Goal: Communication & Community: Answer question/provide support

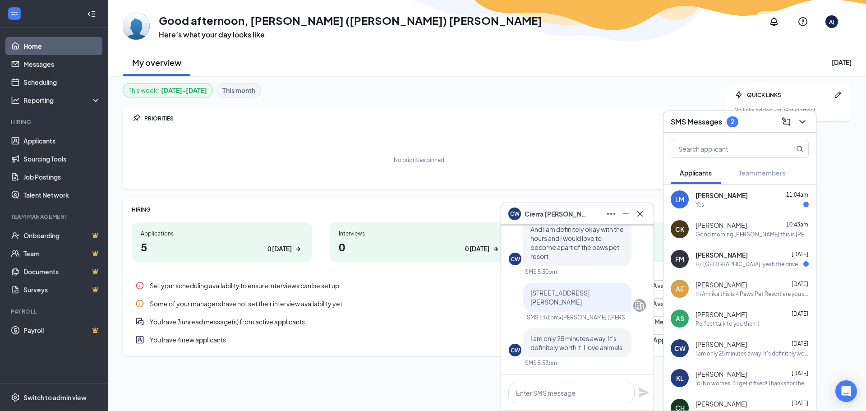
click at [371, 135] on div "No priorities pinned." at bounding box center [419, 156] width 575 height 52
click at [266, 137] on div "No priorities pinned." at bounding box center [419, 159] width 575 height 45
click at [799, 122] on icon "ChevronDown" at bounding box center [802, 121] width 11 height 11
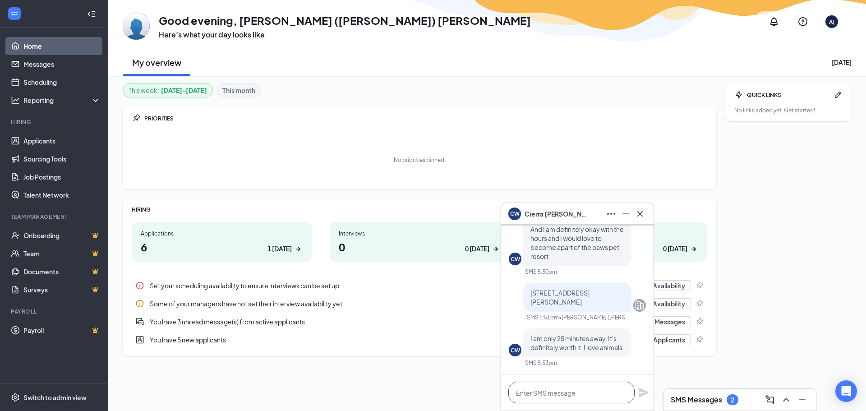
click at [552, 388] on textarea at bounding box center [571, 392] width 126 height 22
click at [583, 399] on textarea at bounding box center [571, 392] width 126 height 22
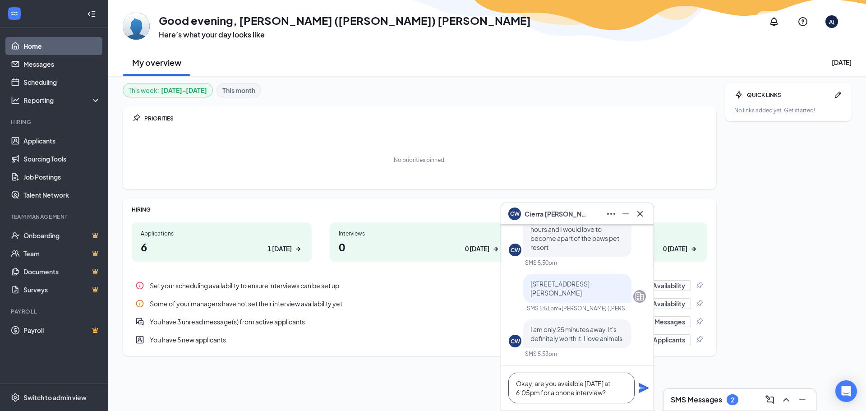
type textarea "Okay, are you avaialble [DATE] at 6:05pm for a phone interview?"
click at [643, 387] on icon "Plane" at bounding box center [643, 388] width 10 height 10
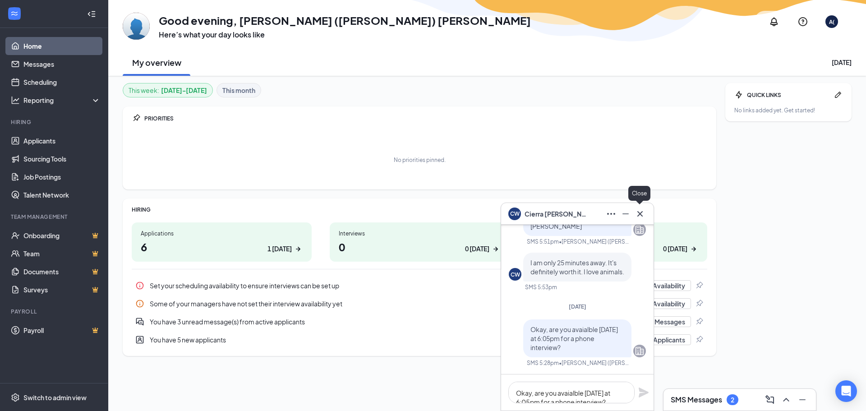
click at [639, 211] on icon "Cross" at bounding box center [639, 213] width 11 height 11
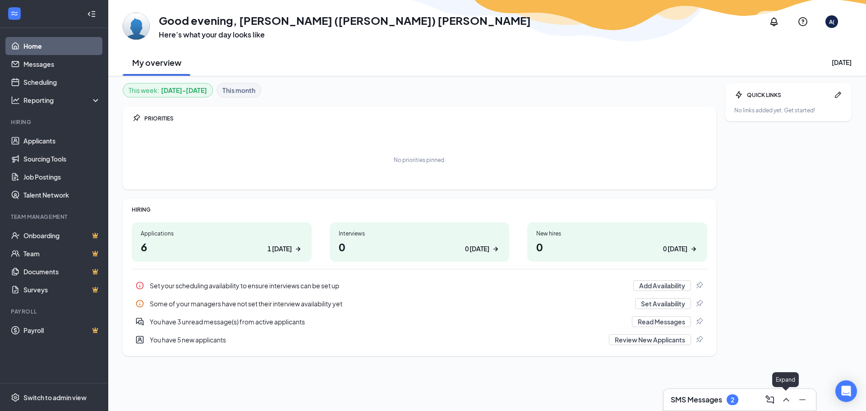
click at [784, 399] on icon "ChevronUp" at bounding box center [786, 400] width 6 height 4
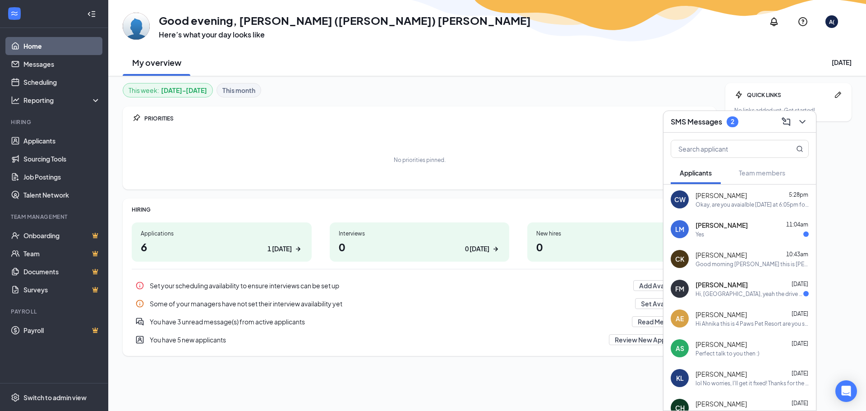
click at [753, 287] on div "[PERSON_NAME] [DATE]" at bounding box center [751, 284] width 113 height 9
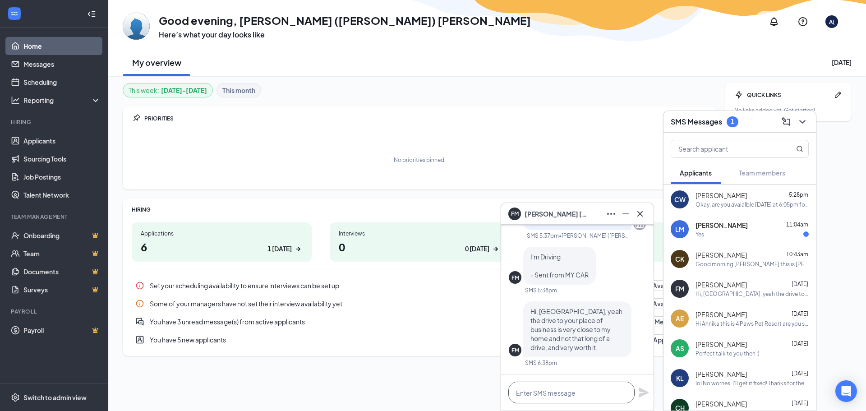
click at [576, 394] on textarea at bounding box center [571, 392] width 126 height 22
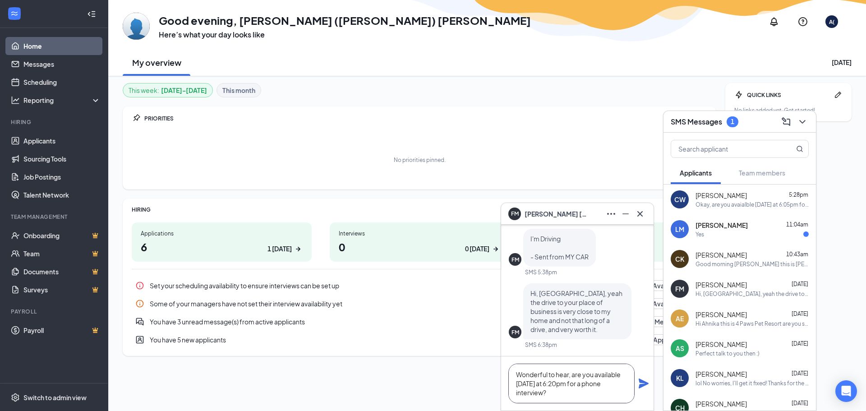
click at [599, 396] on textarea "Wonderful to hear, are you available [DATE] at 6:20pm for a phone interview?" at bounding box center [571, 383] width 126 height 40
type textarea "Wonderful to hear, are you available [DATE] at 6:20pm for a phone interview?"
click at [642, 383] on icon "Plane" at bounding box center [643, 383] width 10 height 10
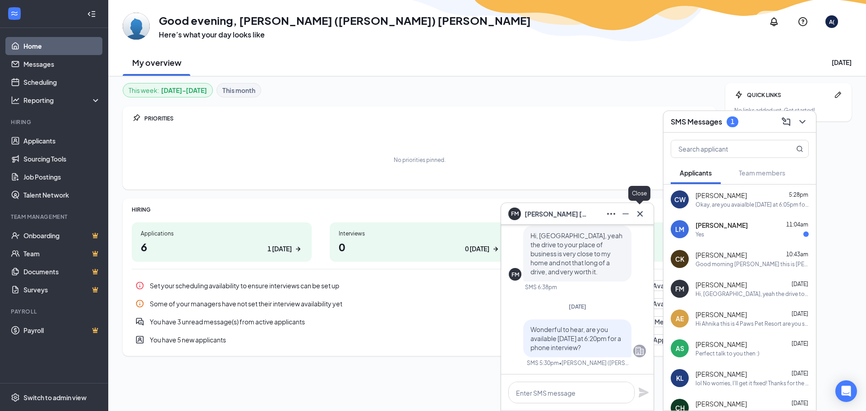
click at [638, 214] on icon "Cross" at bounding box center [639, 213] width 11 height 11
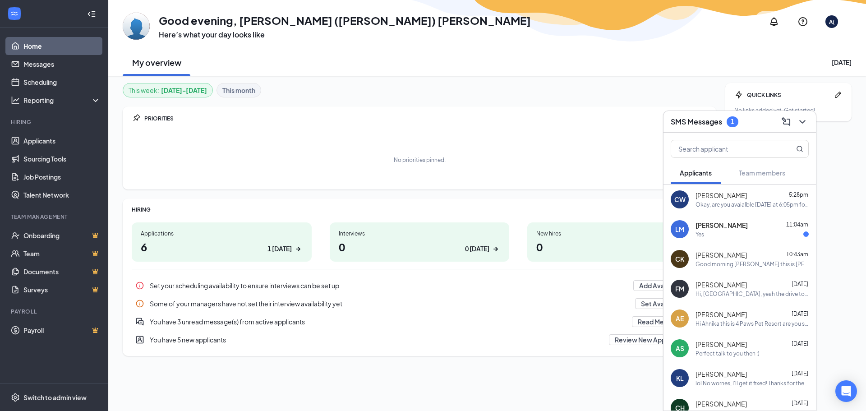
click at [763, 235] on div "Yes" at bounding box center [751, 234] width 113 height 8
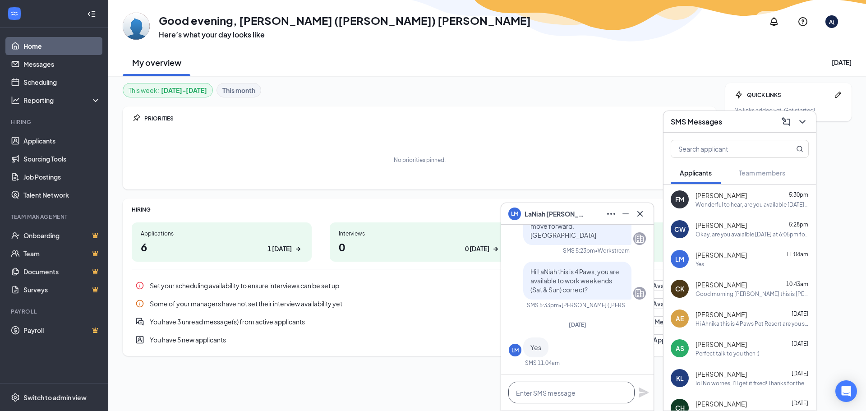
click at [581, 392] on textarea at bounding box center [571, 392] width 126 height 22
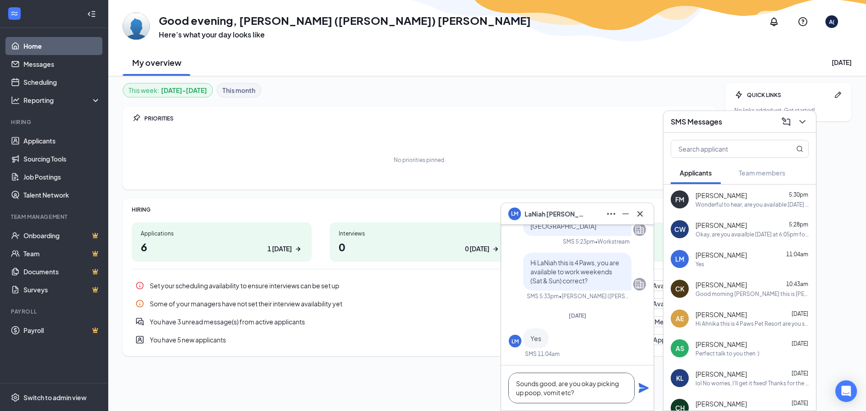
type textarea "Sounds good, are you okay picking up poop, vomit etc?"
click at [645, 389] on icon "Plane" at bounding box center [643, 388] width 10 height 10
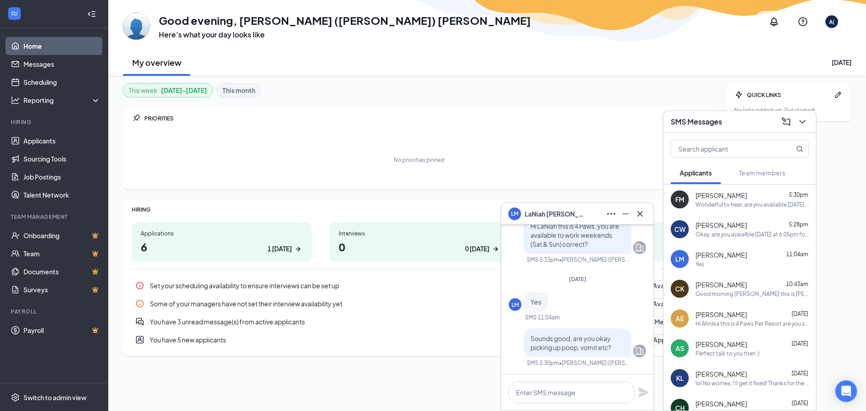
scroll to position [0, 0]
click at [639, 213] on icon "Cross" at bounding box center [639, 213] width 5 height 5
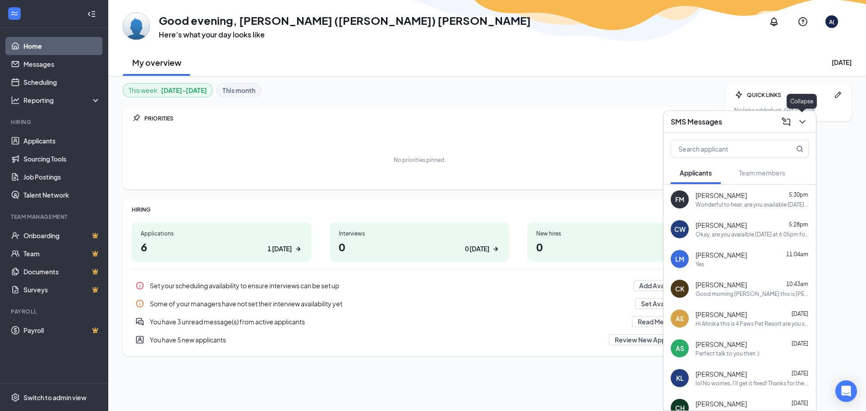
click at [800, 126] on icon "ChevronDown" at bounding box center [802, 121] width 11 height 11
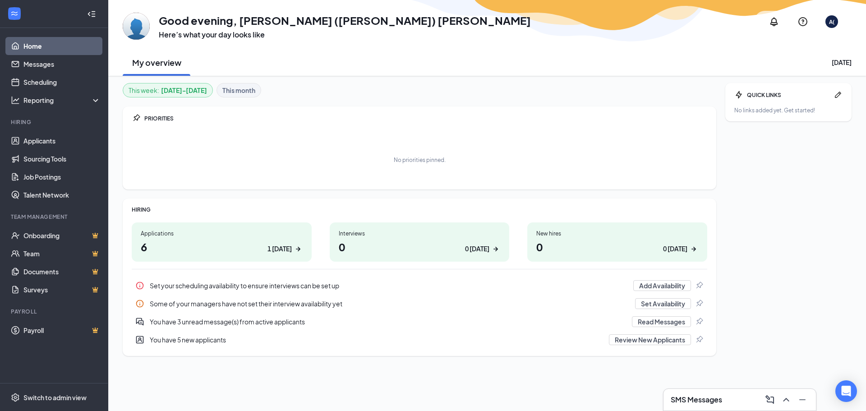
click at [850, 200] on div "QUICK LINKS No links added yet. Get started!" at bounding box center [788, 229] width 126 height 292
click at [333, 54] on div "My overview [DATE]" at bounding box center [487, 62] width 729 height 27
click at [411, 68] on div "My overview [DATE]" at bounding box center [487, 62] width 729 height 27
click at [388, 64] on div "My overview [DATE]" at bounding box center [487, 62] width 729 height 27
click at [449, 56] on div "My overview [DATE]" at bounding box center [487, 62] width 729 height 27
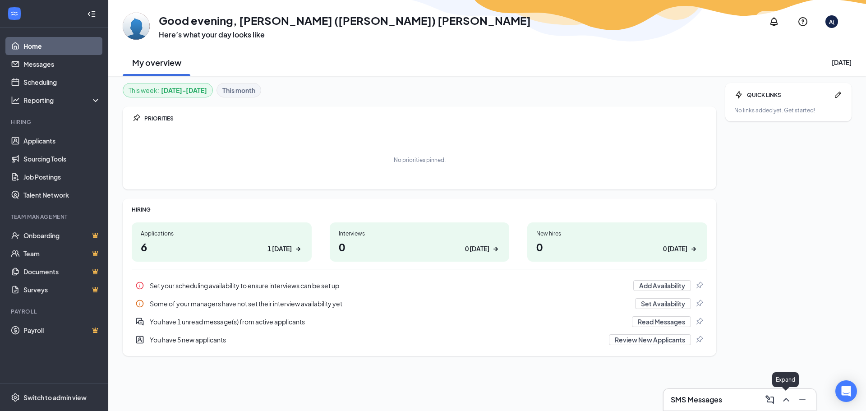
click at [781, 402] on icon "ChevronUp" at bounding box center [785, 399] width 11 height 11
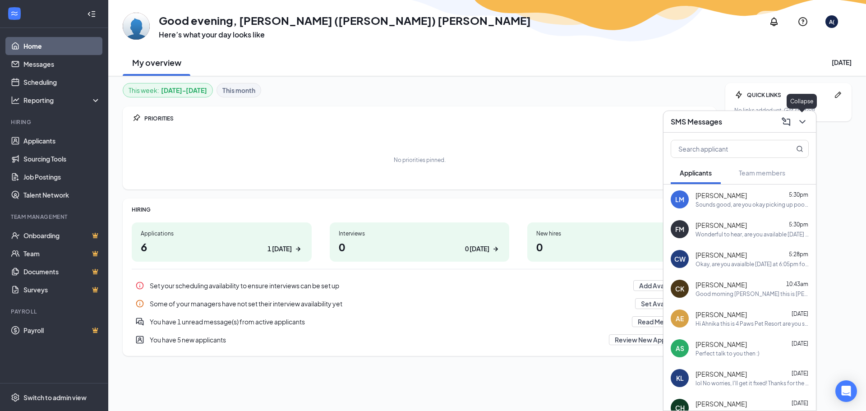
click at [803, 128] on button at bounding box center [801, 122] width 14 height 14
